Goal: Information Seeking & Learning: Understand process/instructions

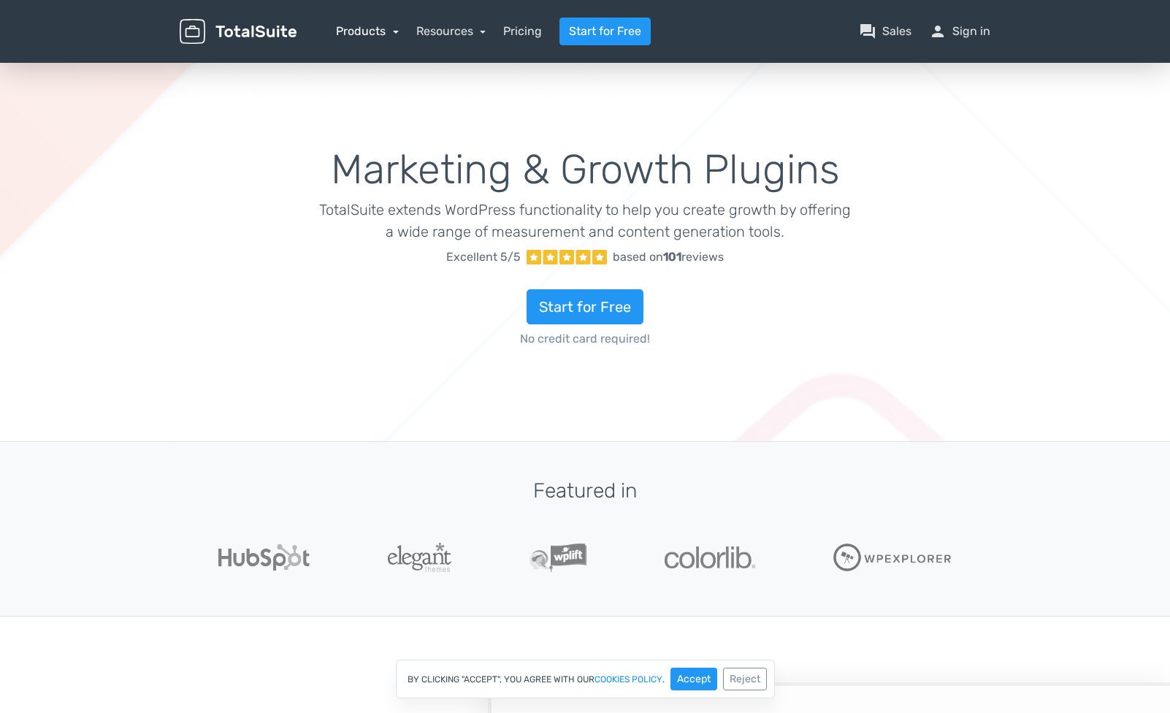
click at [373, 32] on link "Products" at bounding box center [367, 31] width 63 height 14
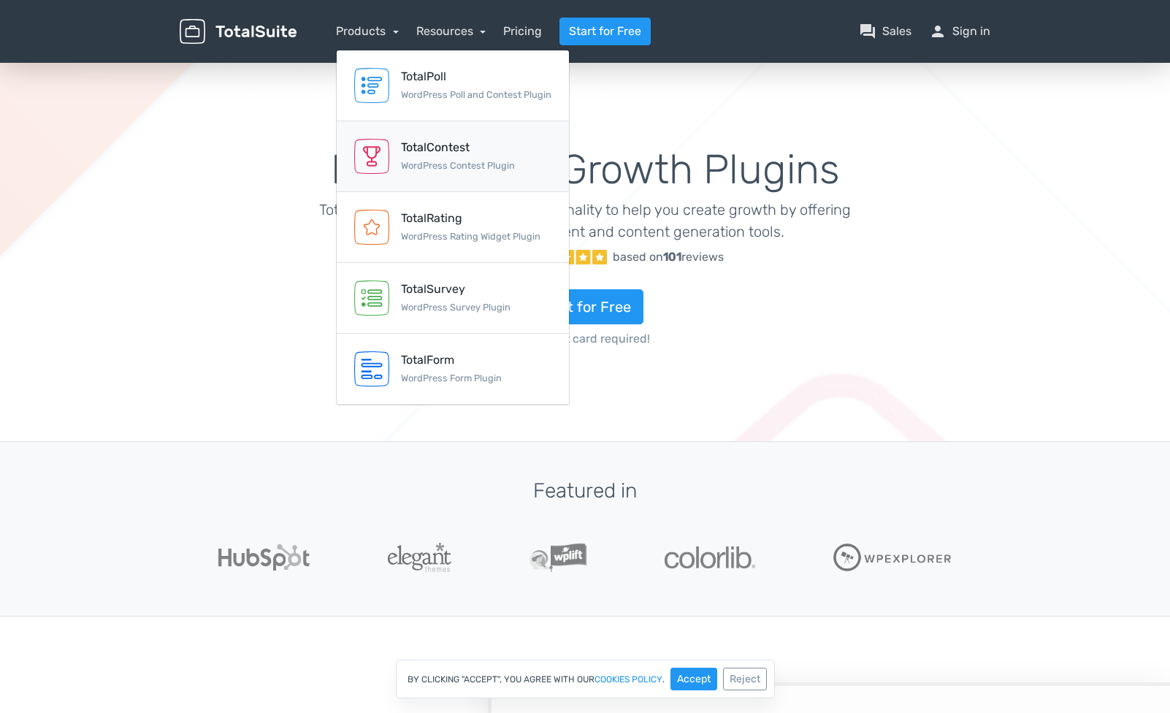
click at [436, 153] on div "TotalContest" at bounding box center [458, 148] width 114 height 18
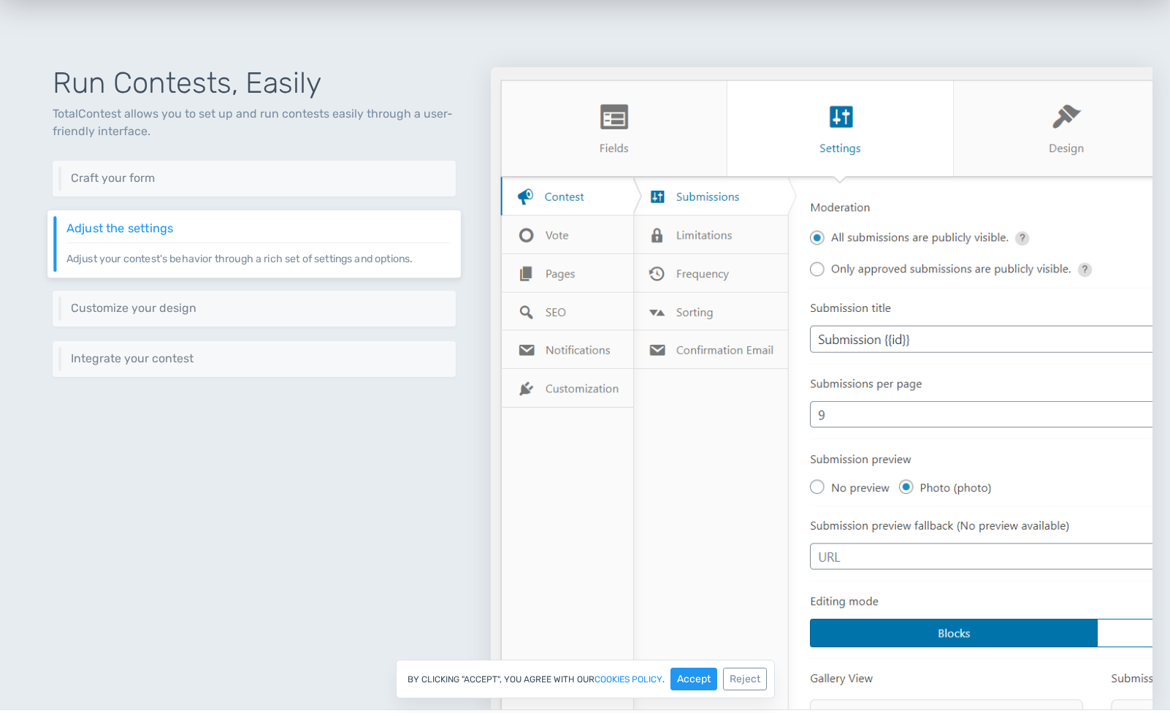
scroll to position [571, 0]
click at [690, 675] on button "Accept" at bounding box center [694, 679] width 47 height 23
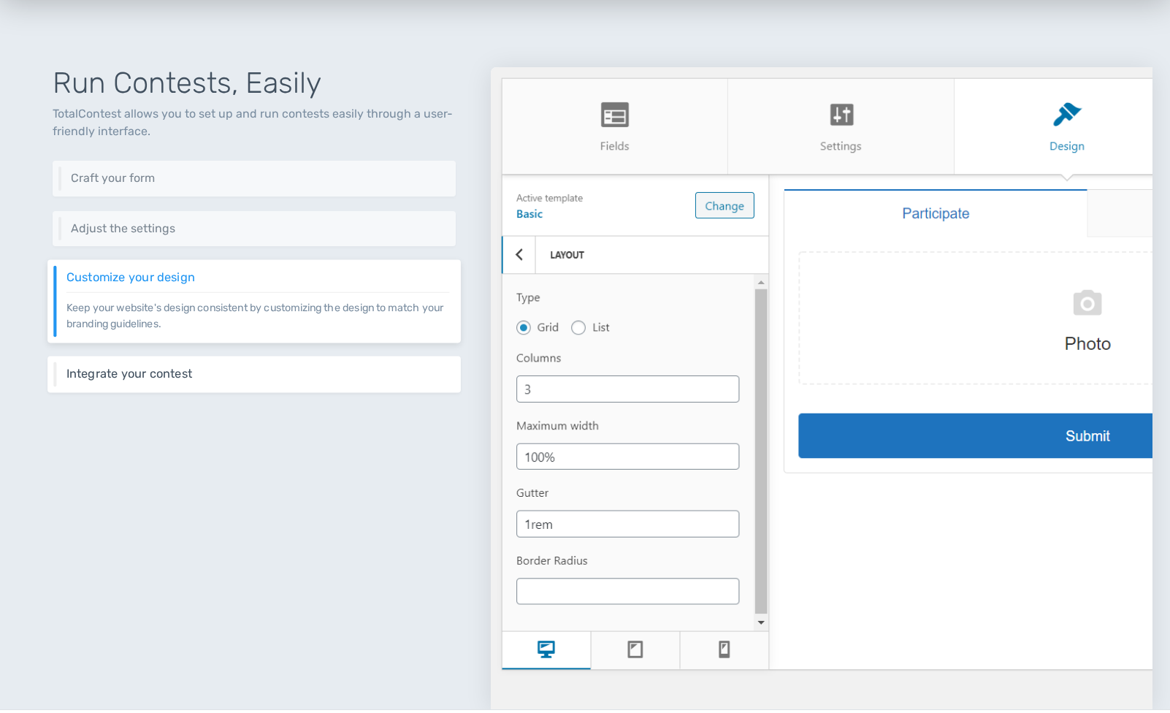
click at [277, 377] on h6 "Integrate your contest" at bounding box center [257, 373] width 383 height 13
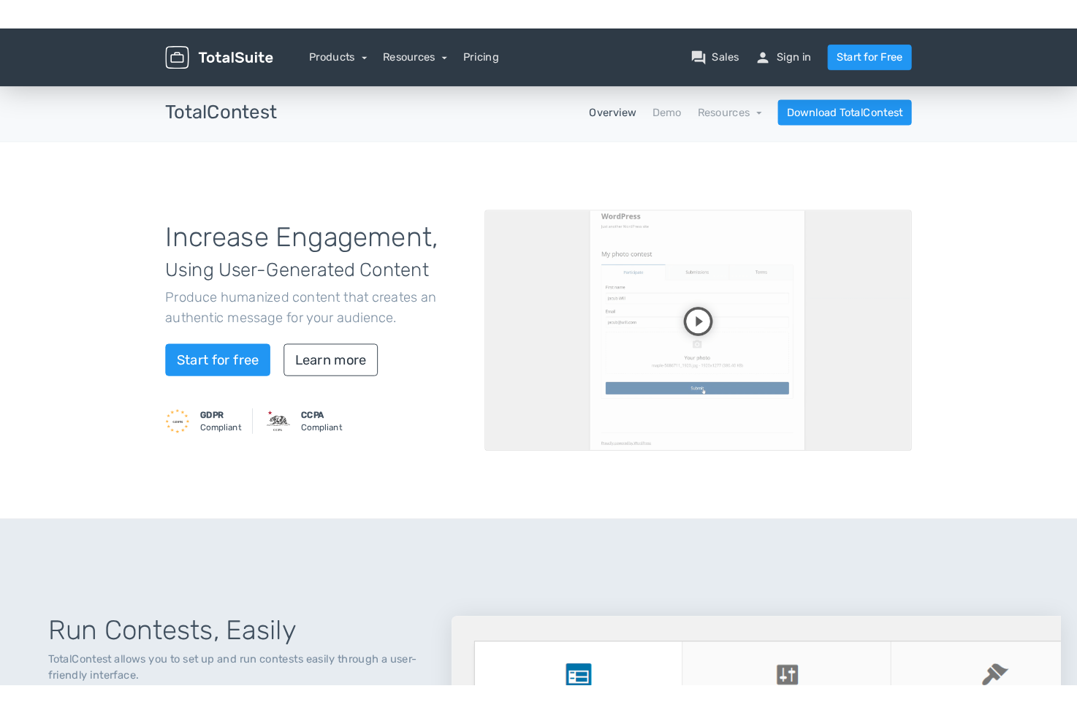
scroll to position [0, 0]
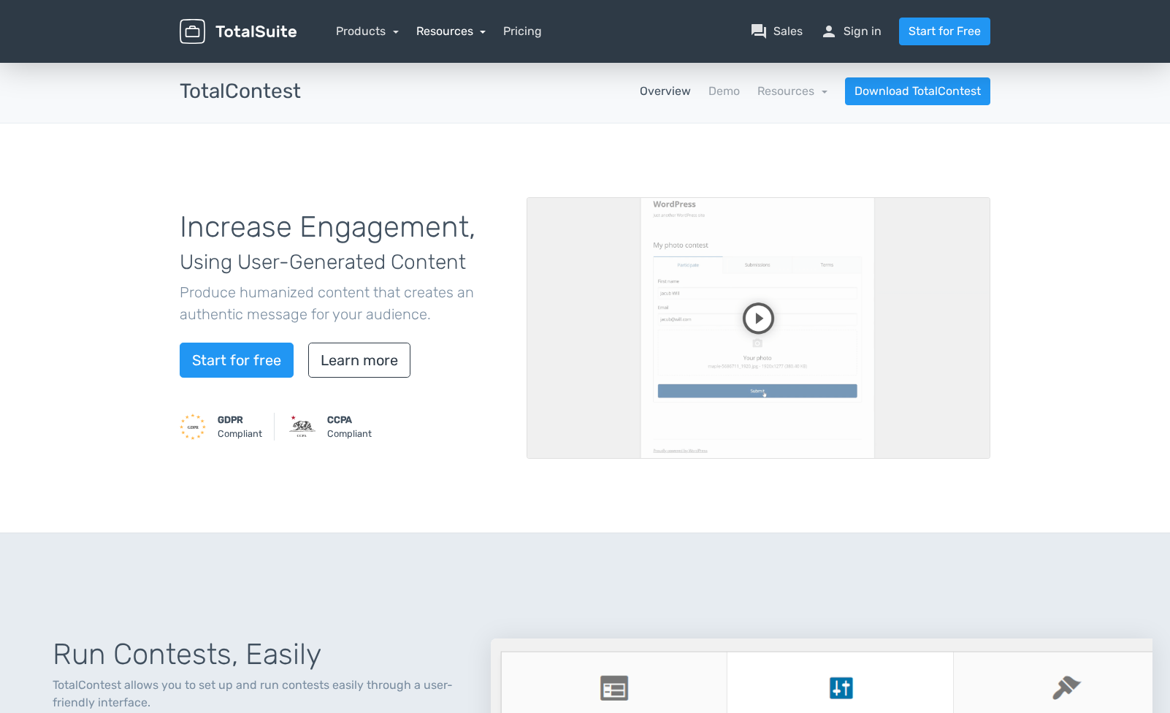
click at [464, 31] on link "Resources" at bounding box center [451, 31] width 70 height 14
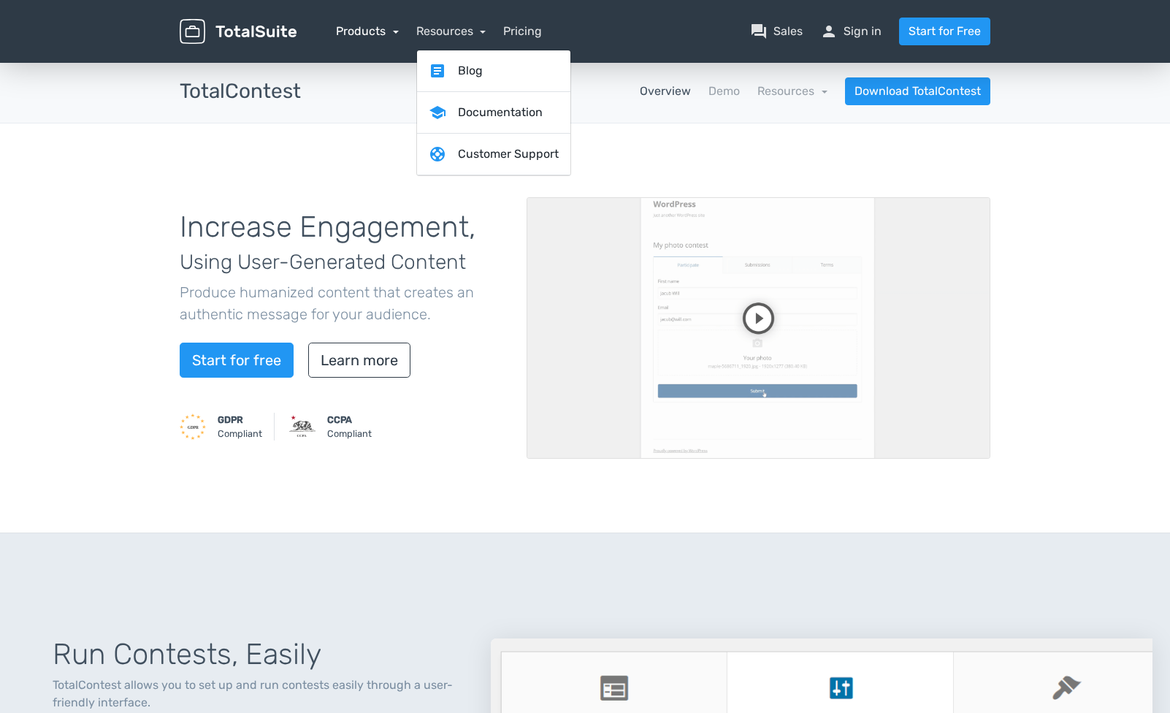
click at [388, 28] on link "Products" at bounding box center [367, 31] width 63 height 14
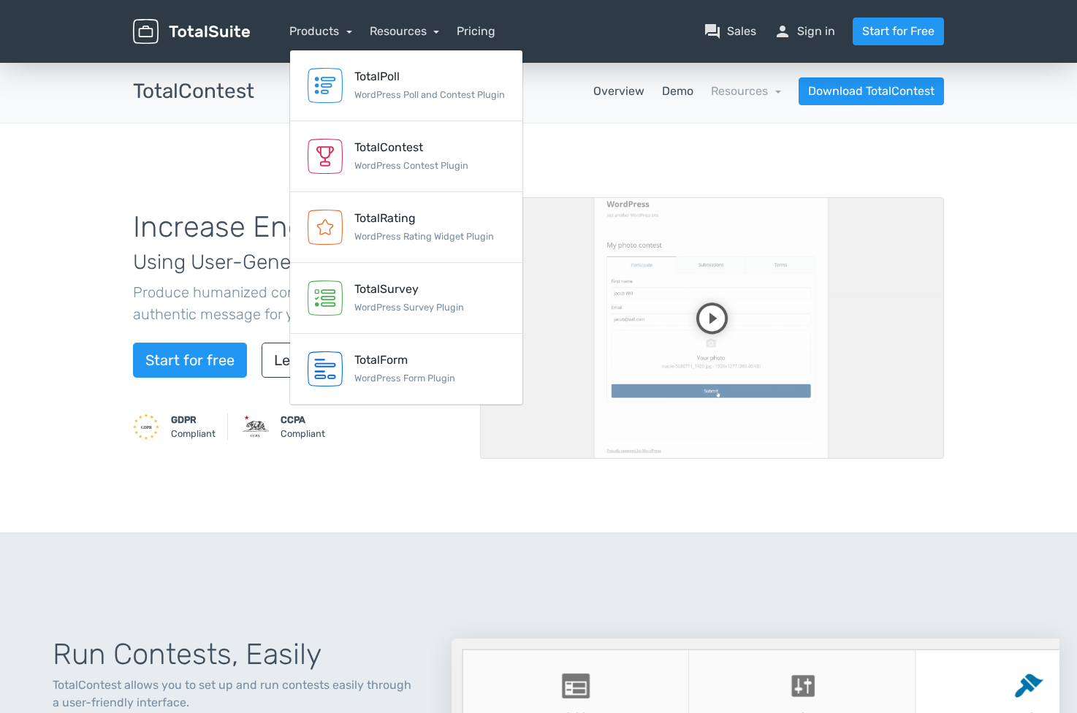
click at [676, 90] on link "Demo" at bounding box center [677, 92] width 31 height 18
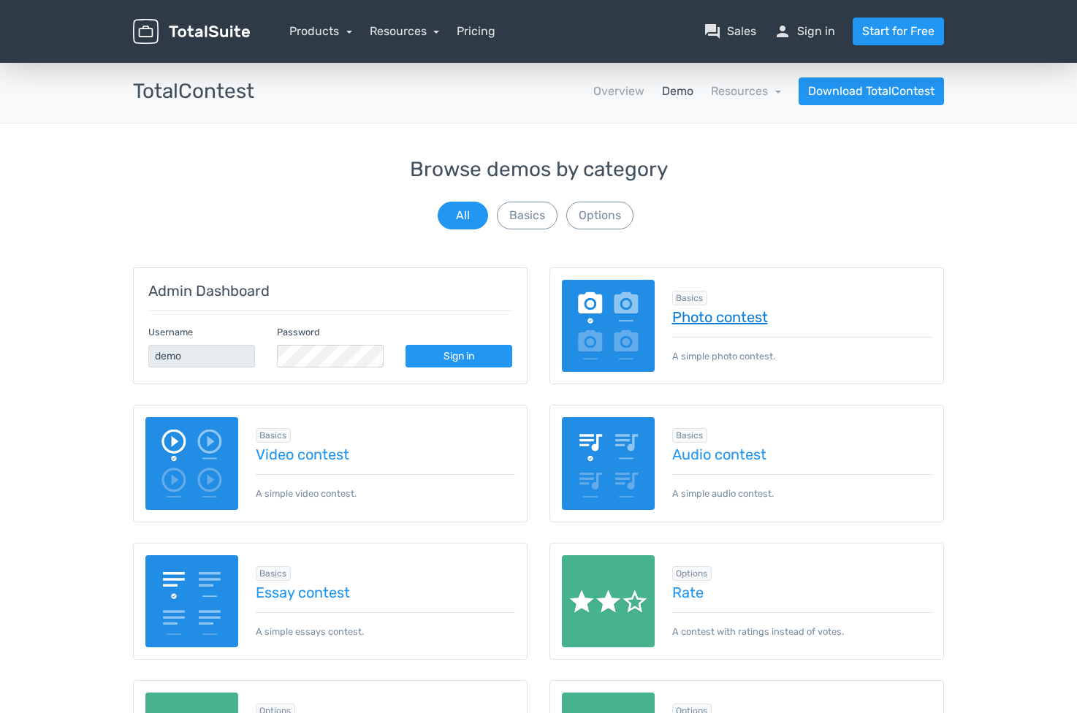
click at [728, 313] on link "Photo contest" at bounding box center [802, 317] width 260 height 16
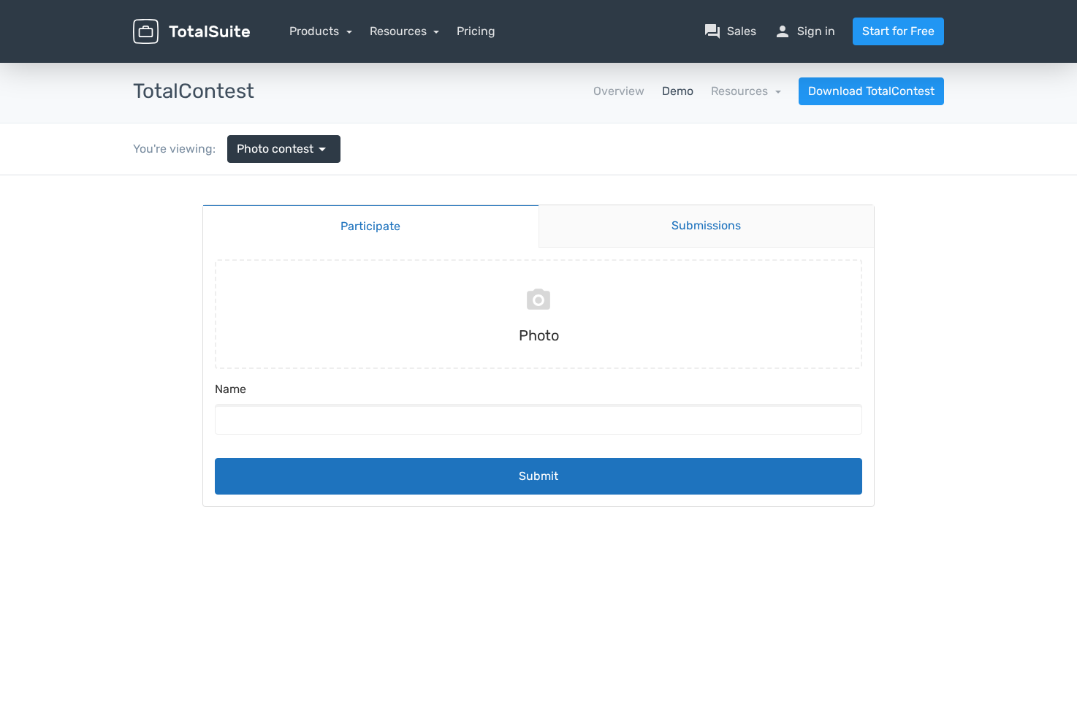
click at [667, 229] on link "Submissions" at bounding box center [706, 226] width 336 height 42
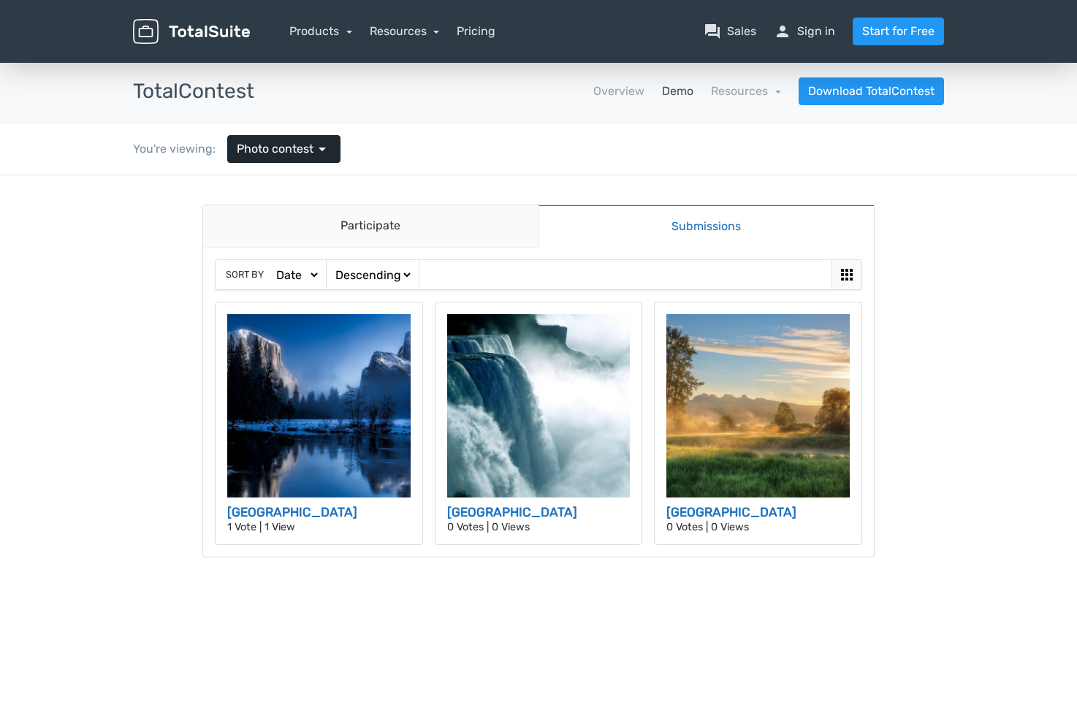
click at [324, 152] on span "arrow_drop_down" at bounding box center [322, 149] width 18 height 18
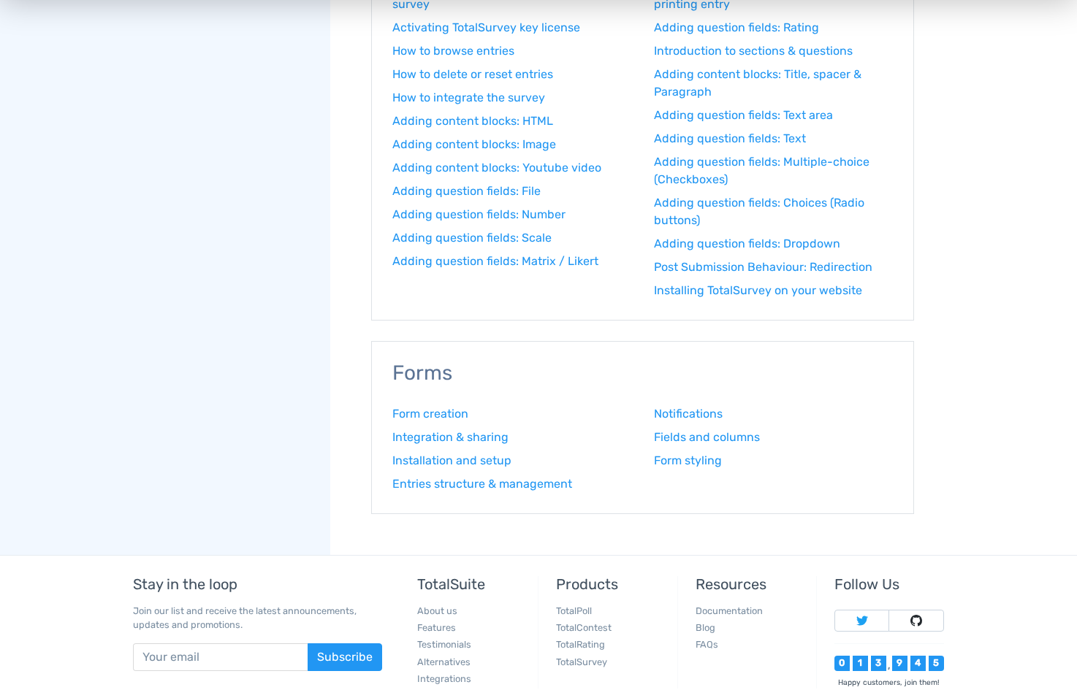
scroll to position [1609, 0]
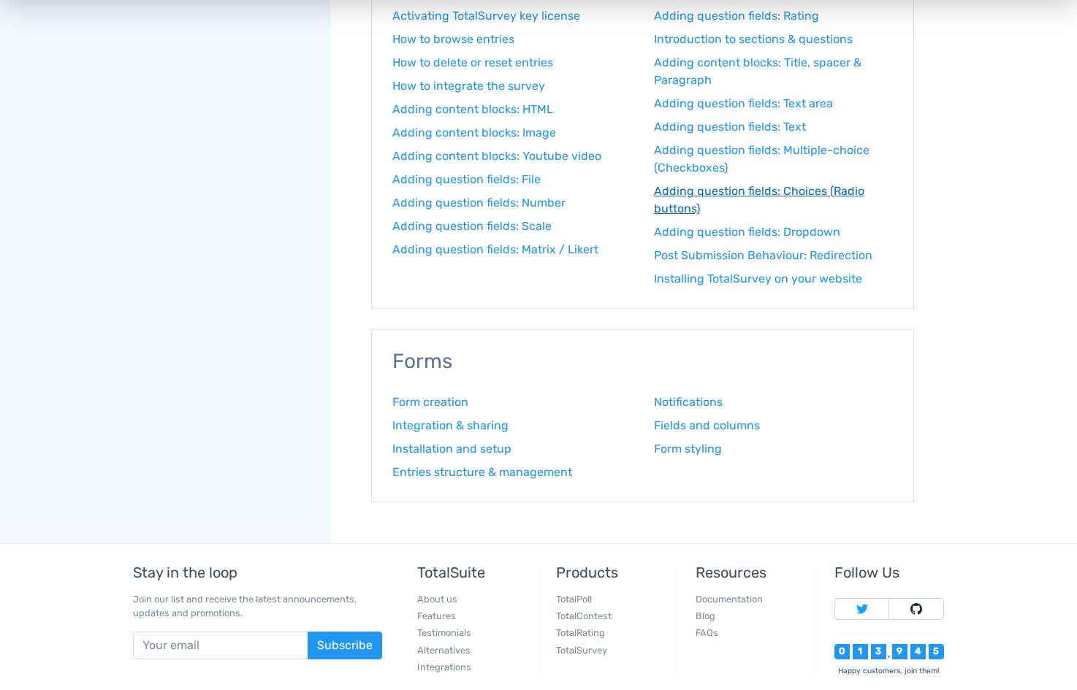
click at [807, 188] on link "Adding question fields: Choices (Radio buttons)" at bounding box center [774, 200] width 240 height 35
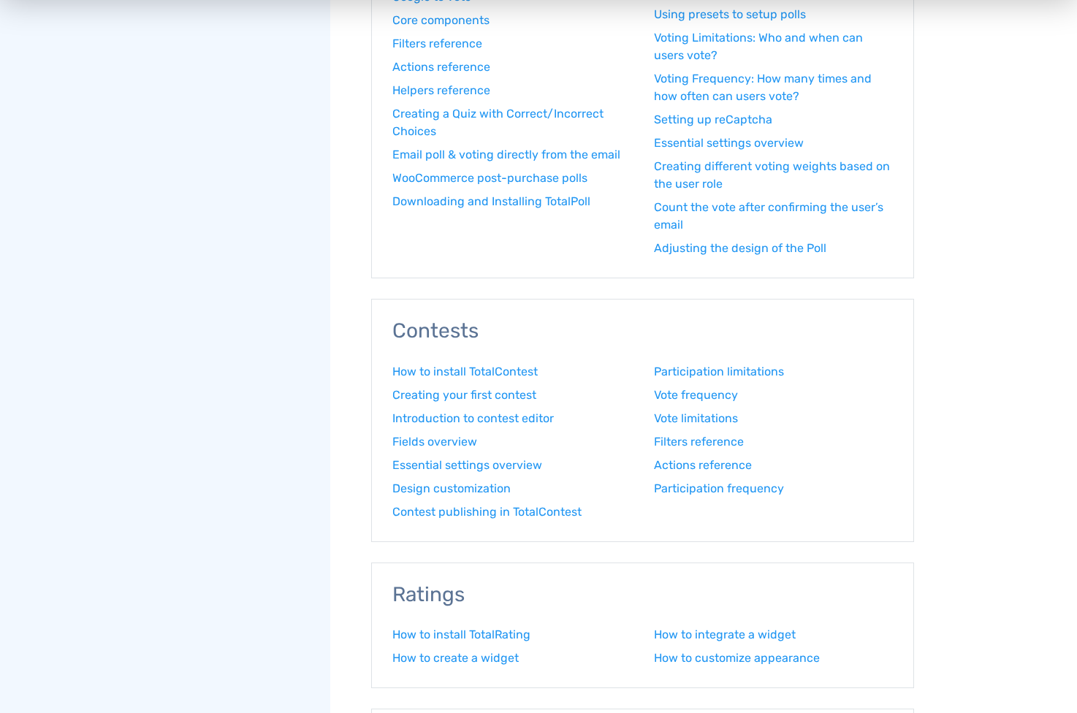
scroll to position [1441, 0]
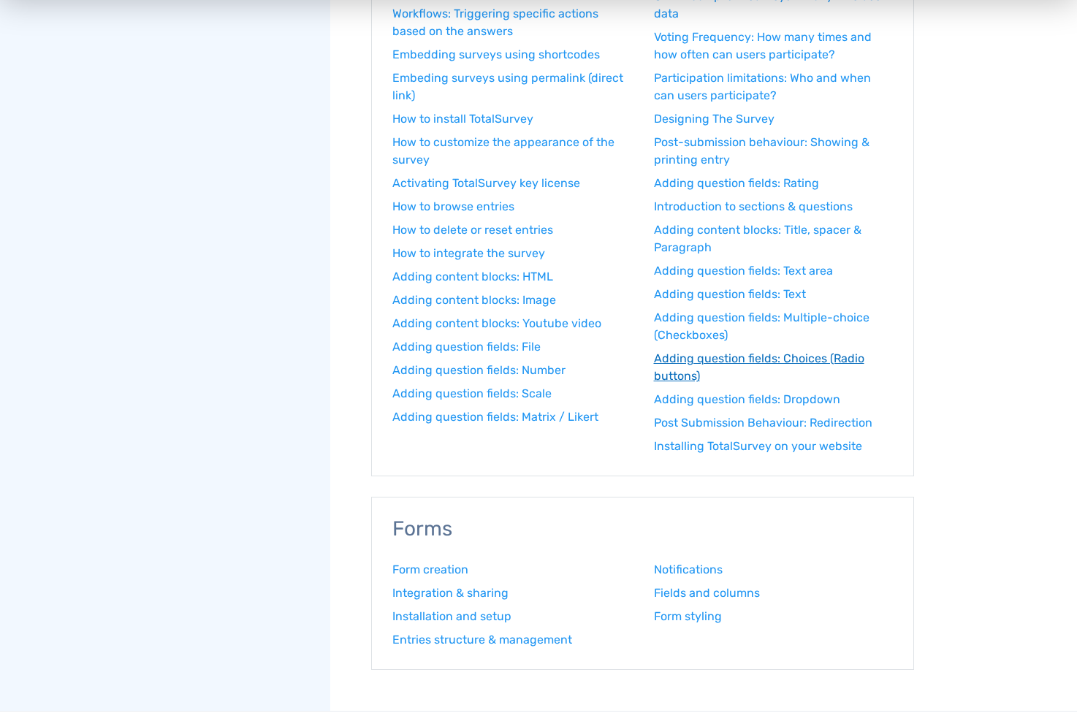
click at [806, 351] on link "Adding question fields: Choices (Radio buttons)" at bounding box center [774, 367] width 240 height 35
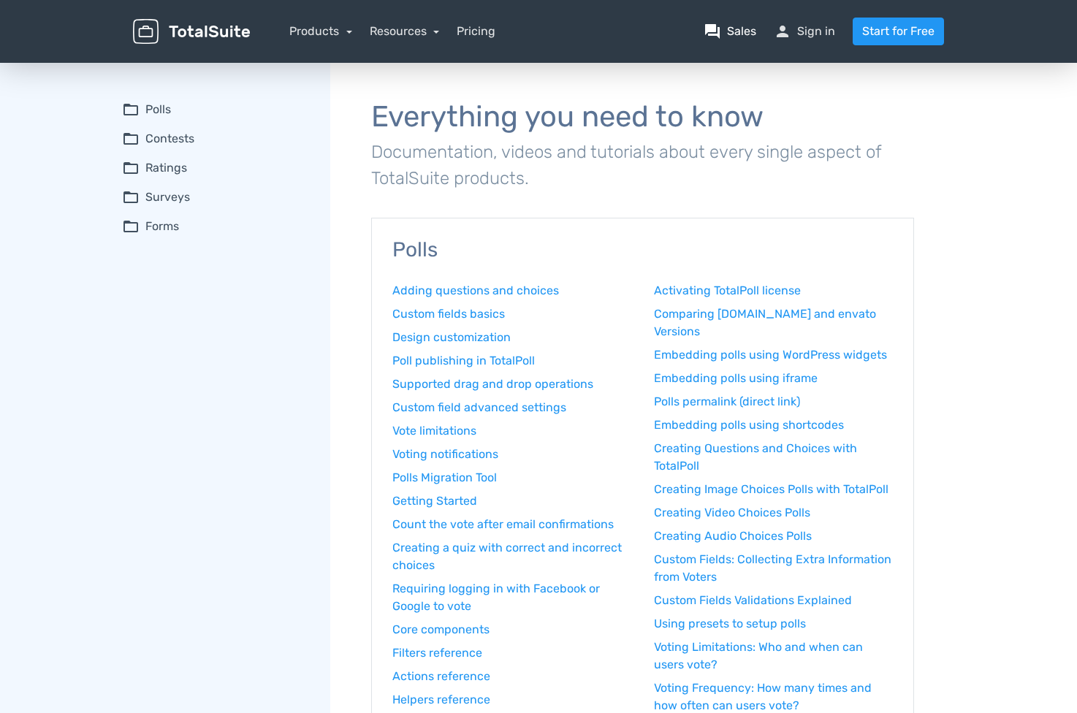
click at [728, 28] on link "question_answer Sales" at bounding box center [730, 32] width 53 height 18
